Goal: Task Accomplishment & Management: Use online tool/utility

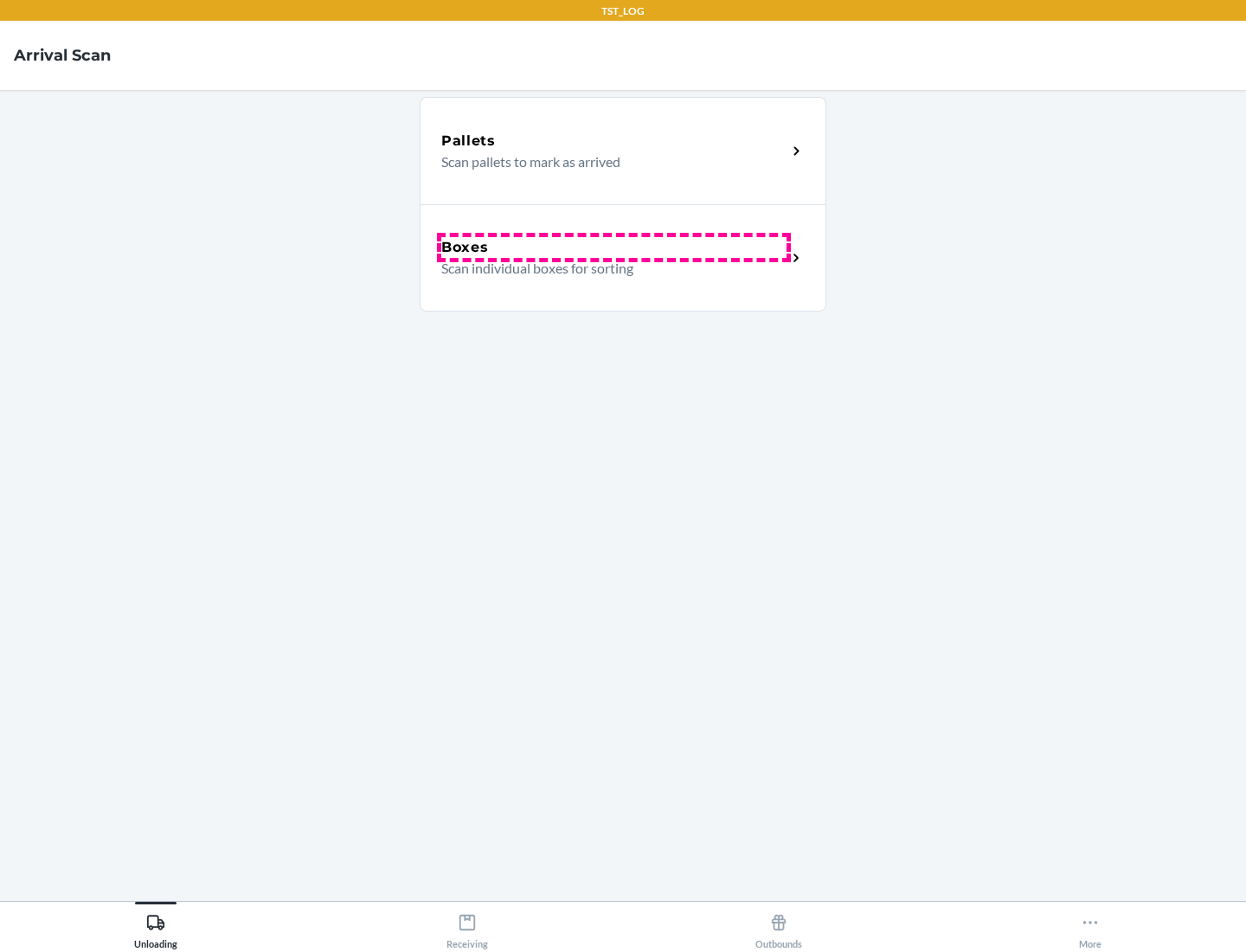
click at [613, 247] on div "Boxes" at bounding box center [613, 247] width 345 height 21
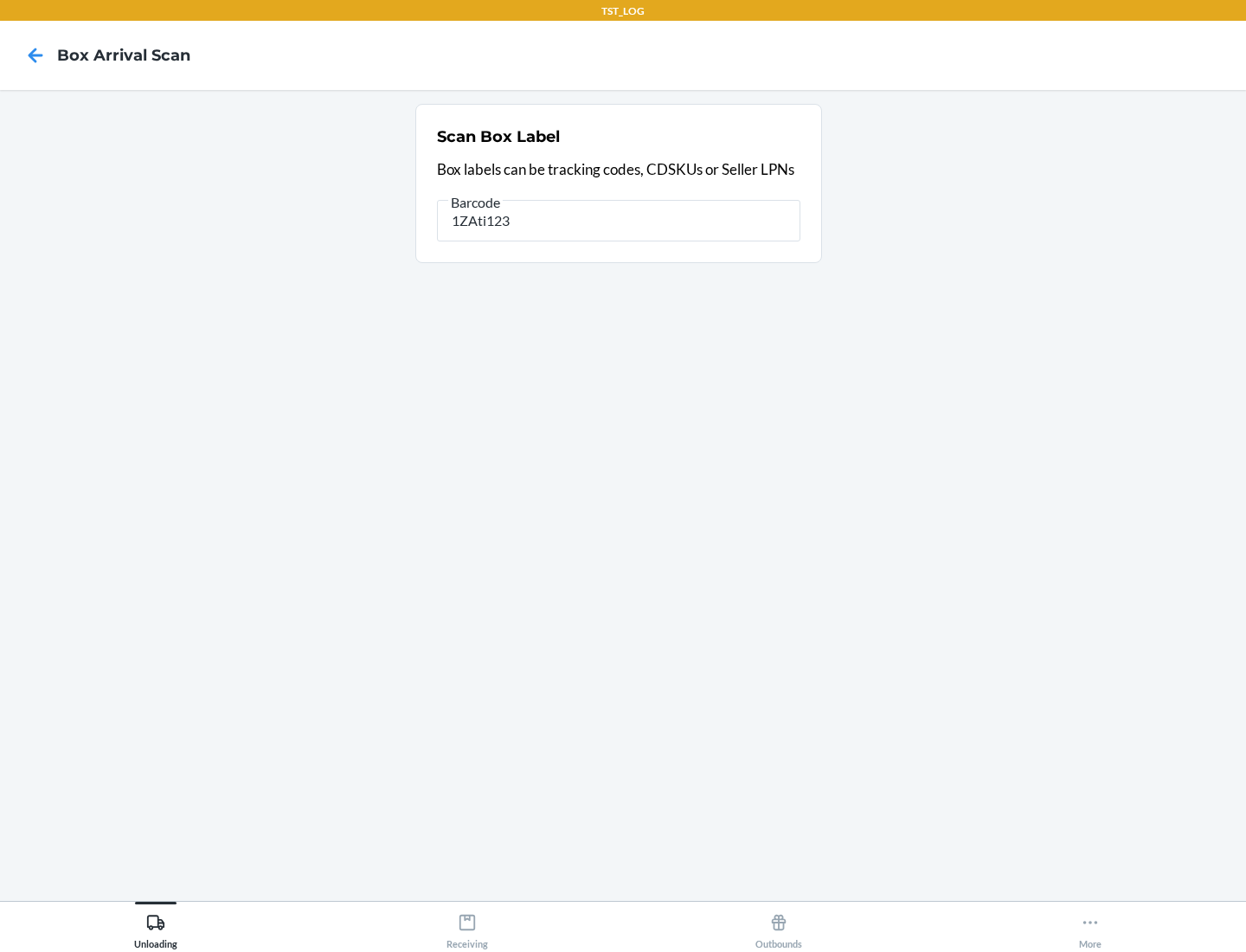
type input "1ZAti123"
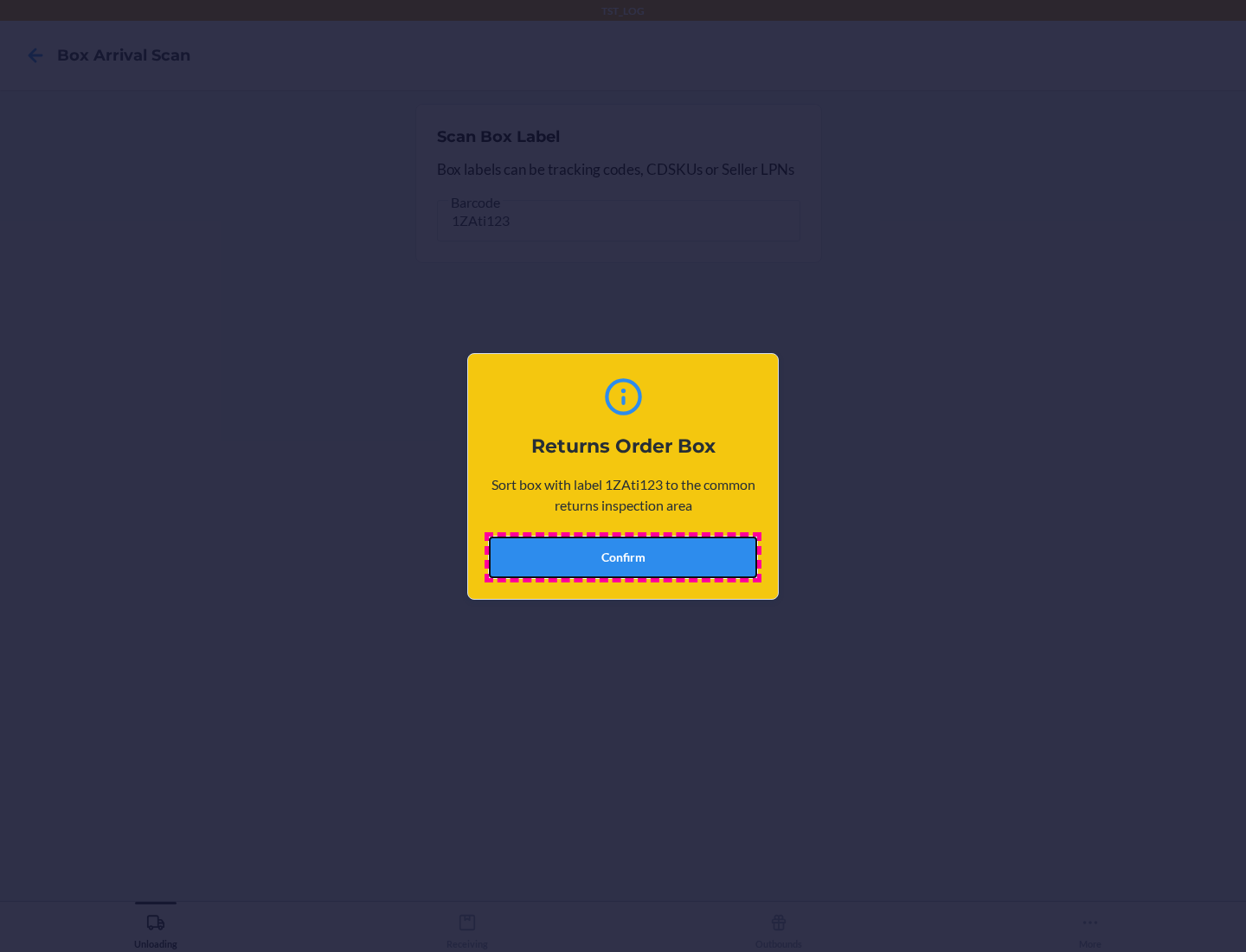
click at [623, 556] on button "Confirm" at bounding box center [623, 556] width 269 height 41
